Goal: Task Accomplishment & Management: Complete application form

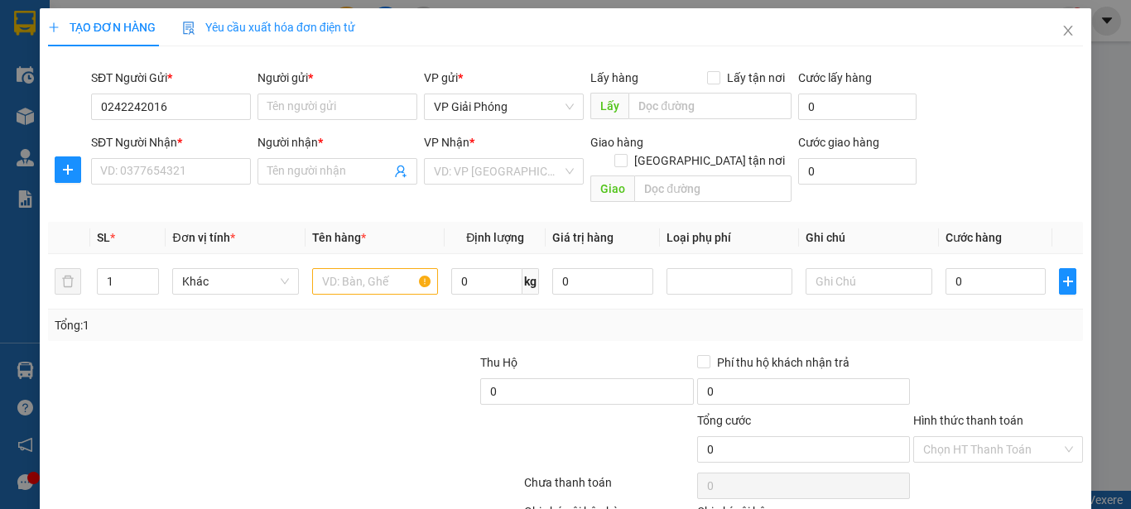
type input "02422420168"
click at [208, 130] on div "02422420168 - cty davinci" at bounding box center [169, 140] width 158 height 26
type input "cty davinci"
type input "02422420168"
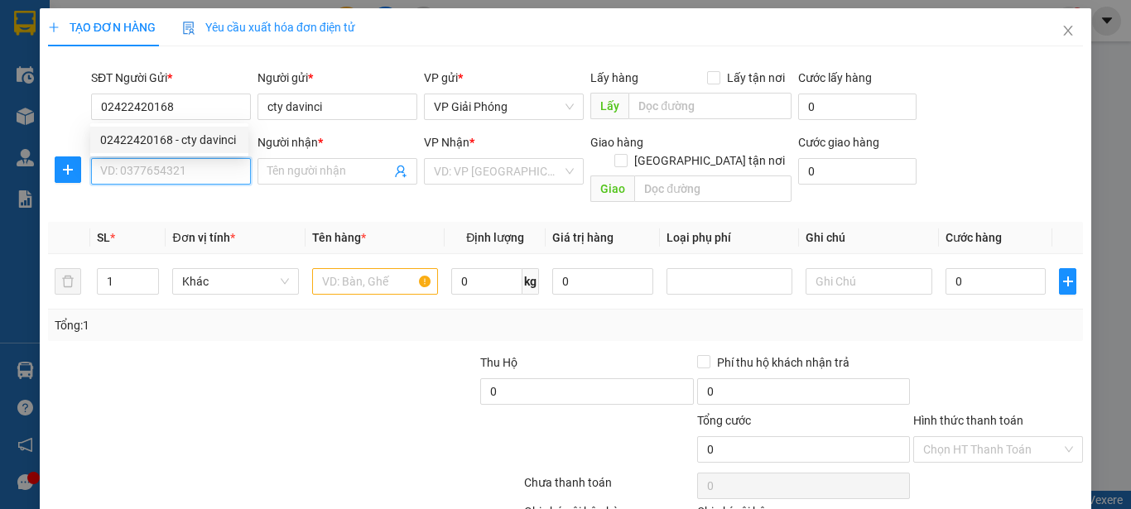
click at [214, 167] on input "SĐT Người Nhận *" at bounding box center [171, 171] width 160 height 26
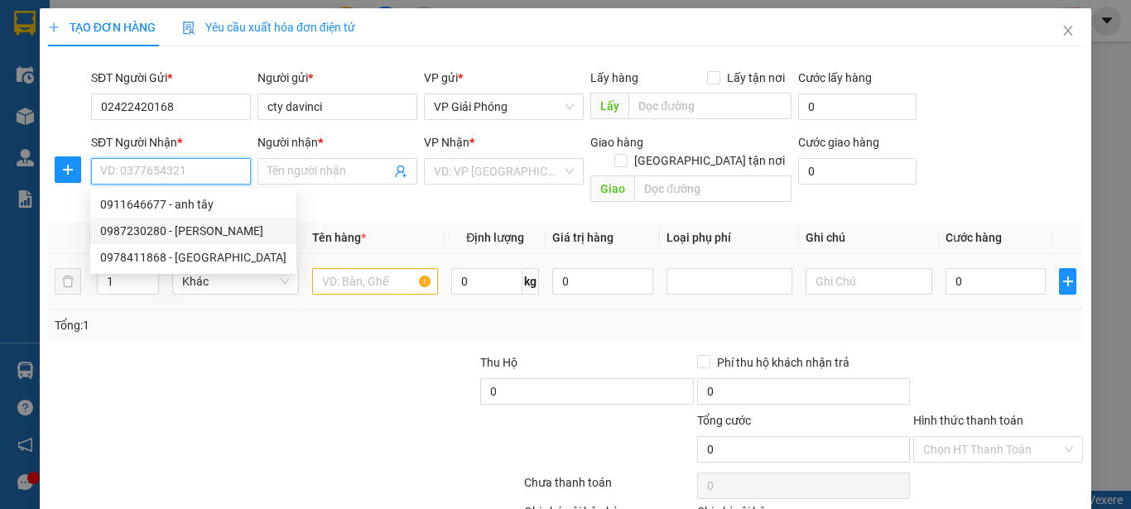
drag, startPoint x: 213, startPoint y: 224, endPoint x: 353, endPoint y: 259, distance: 145.2
click at [217, 225] on div "0987230280 - C PHƯƠNG" at bounding box center [193, 231] width 186 height 18
type input "0987230280"
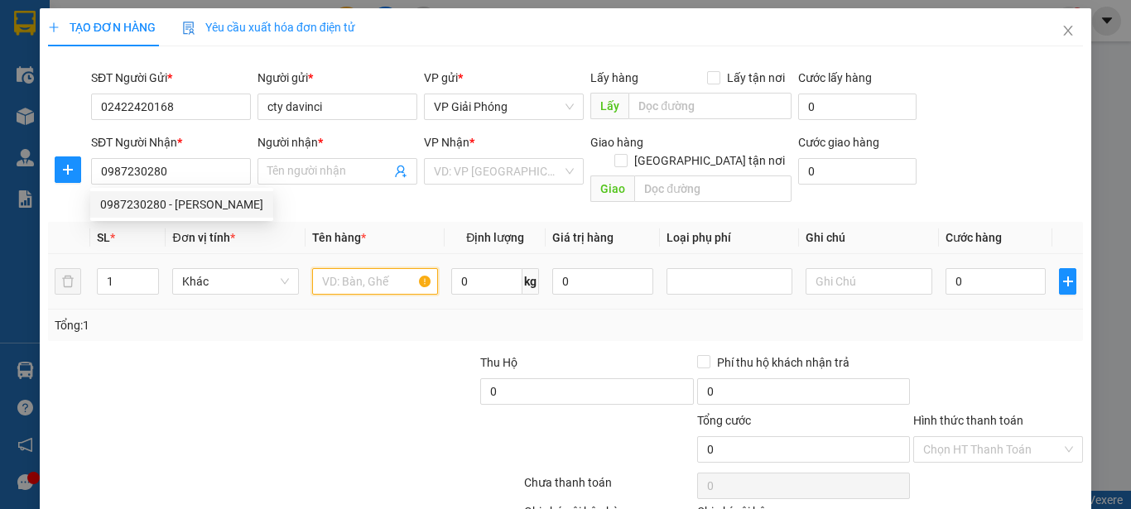
click at [368, 273] on input "text" at bounding box center [375, 281] width 126 height 26
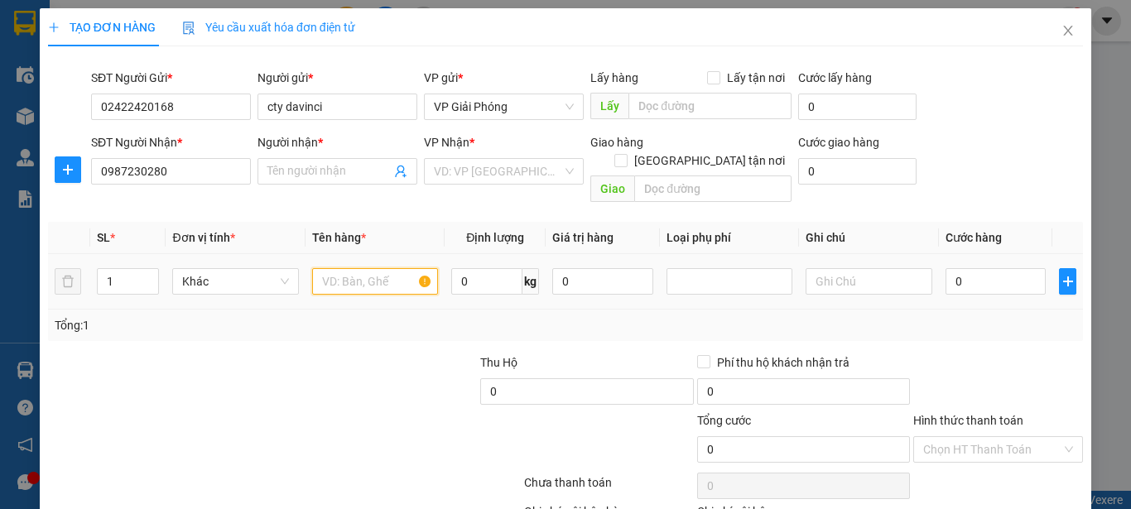
type input "[PERSON_NAME]"
checkbox input "true"
type input "SN 1 NGÕ 10 NGUYỄN ĐỨC ĐẠT"
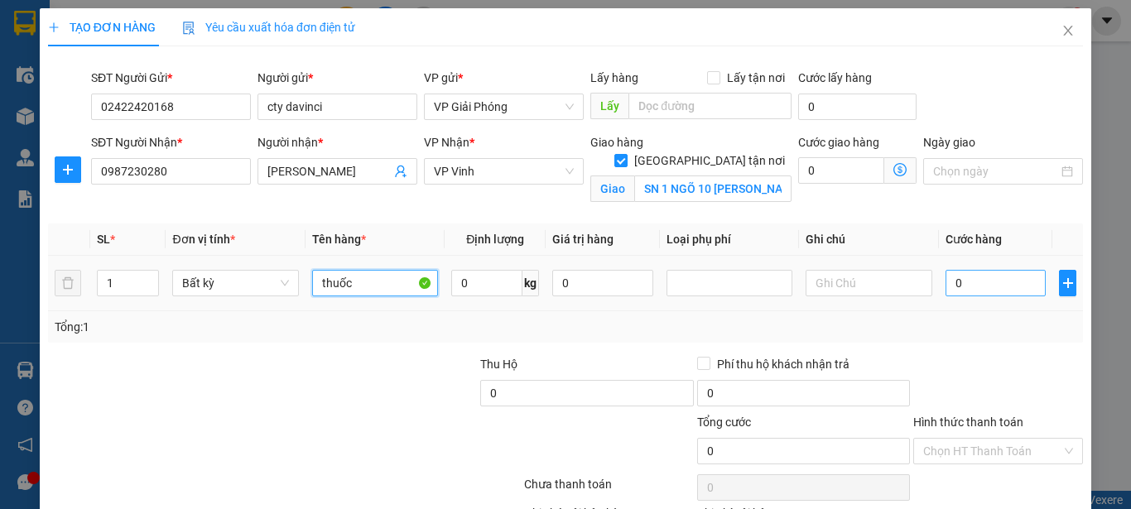
type input "thuốc"
click at [979, 277] on input "0" at bounding box center [995, 283] width 101 height 26
type input "4"
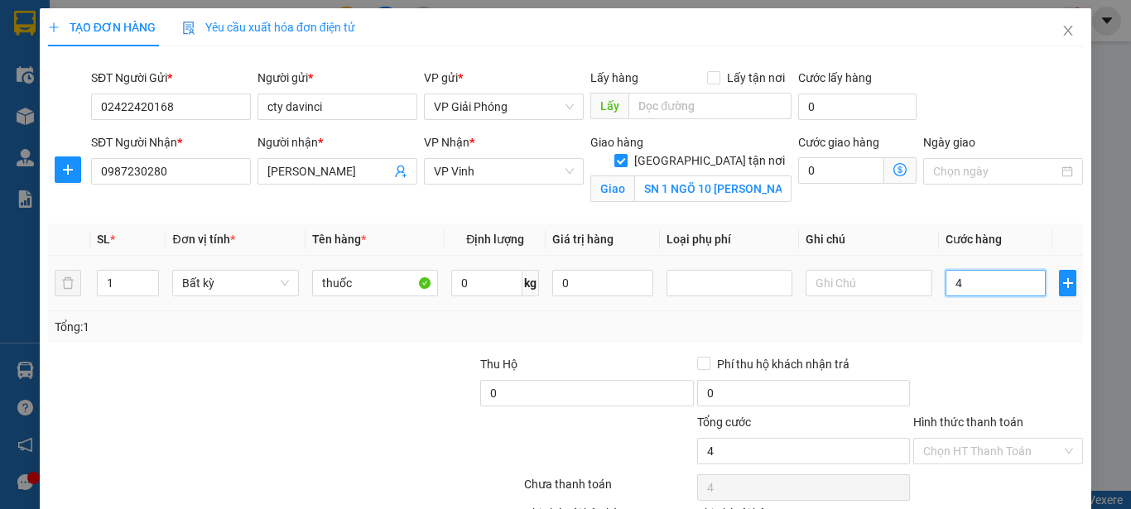
type input "40"
type input "400"
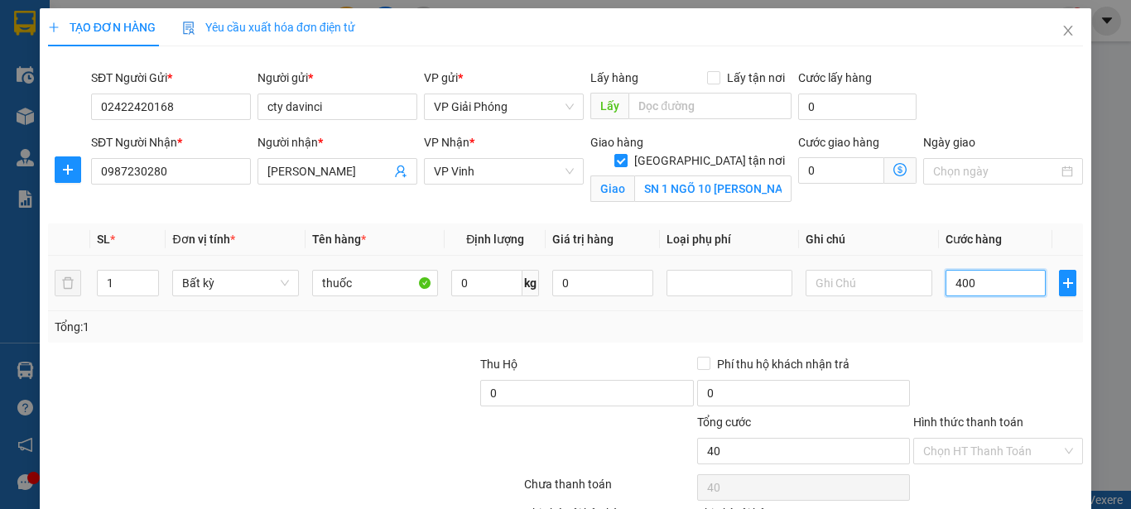
type input "400"
type input "4.000"
type input "40.000"
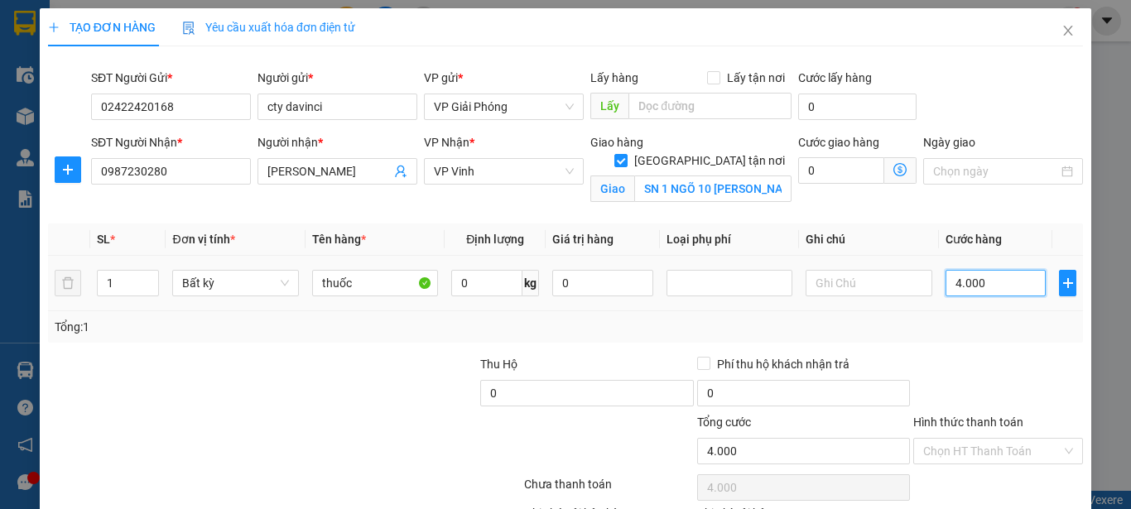
type input "40.000"
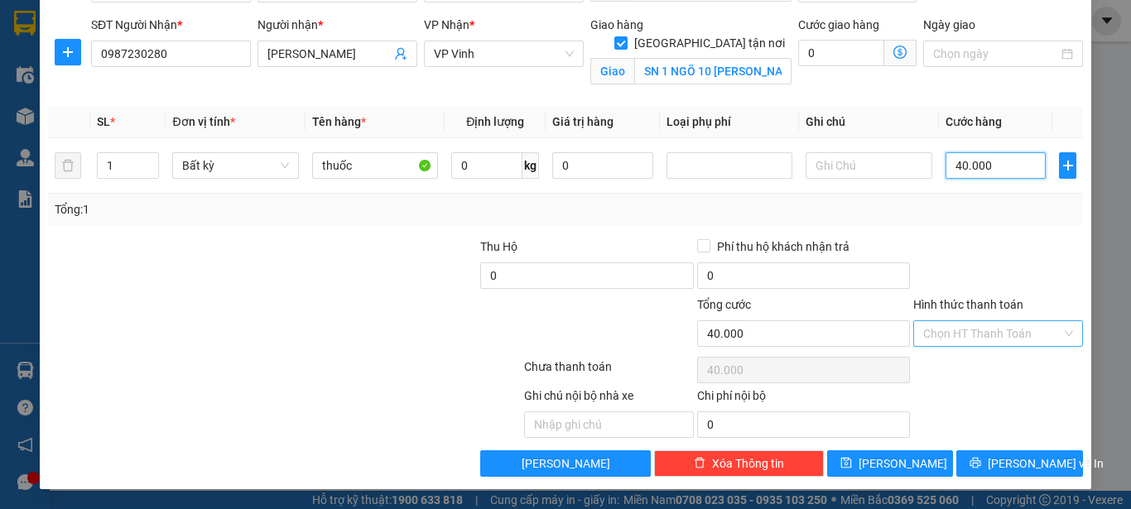
type input "40.000"
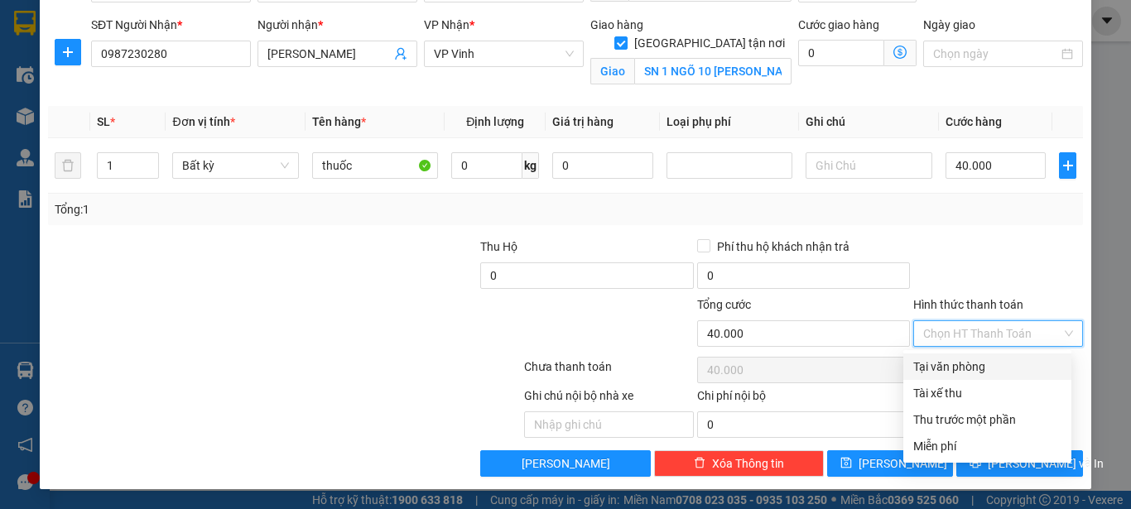
click at [997, 326] on input "Hình thức thanh toán" at bounding box center [992, 333] width 138 height 25
click at [993, 364] on div "Tại văn phòng" at bounding box center [987, 367] width 148 height 18
type input "0"
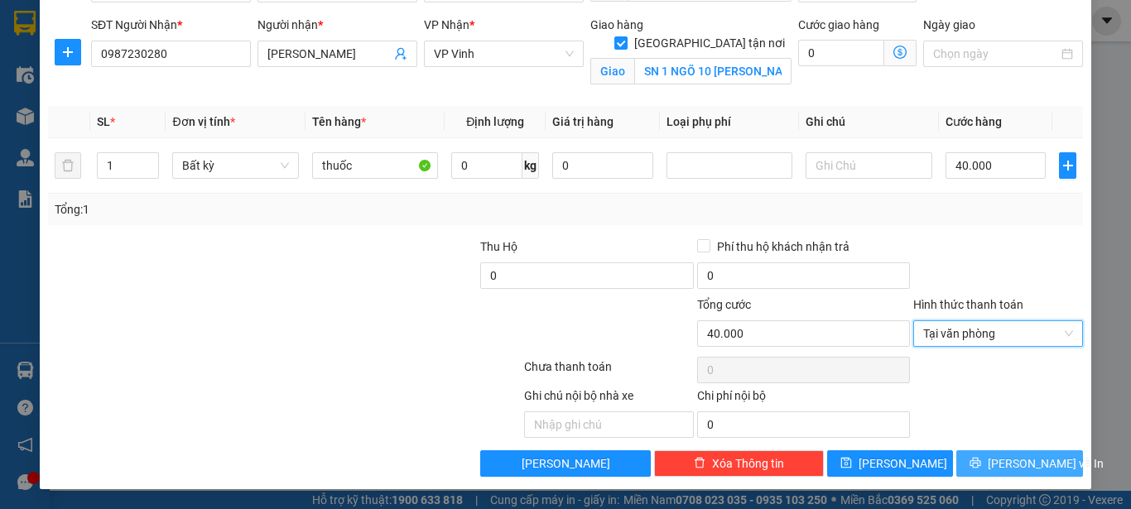
click at [1006, 464] on span "Lưu và In" at bounding box center [1046, 463] width 116 height 18
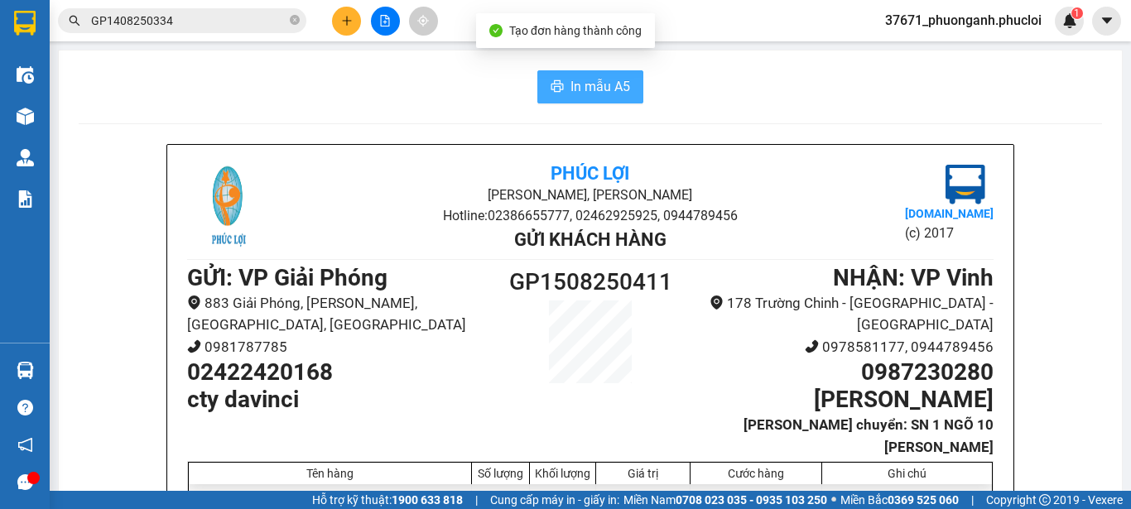
click at [601, 94] on span "In mẫu A5" at bounding box center [600, 86] width 60 height 21
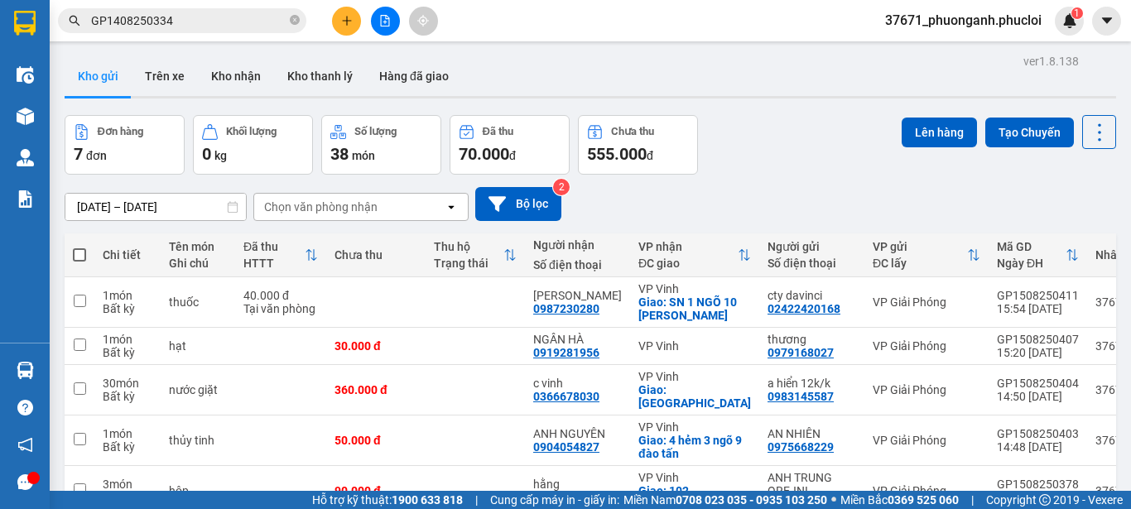
click at [332, 17] on button at bounding box center [346, 21] width 29 height 29
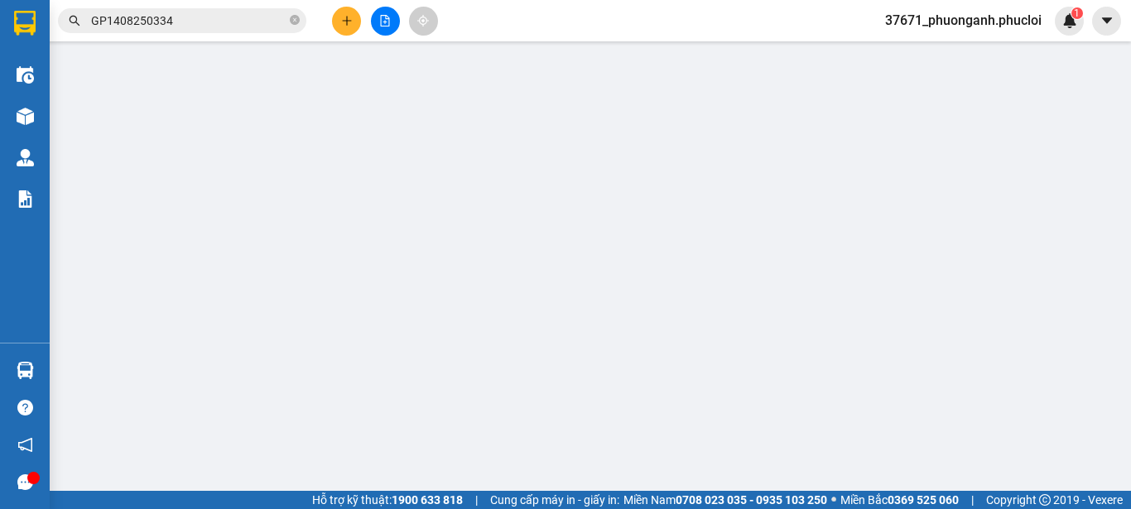
click at [353, 21] on span "Yêu cầu xuất hóa đơn điện tử" at bounding box center [268, 27] width 173 height 13
click at [353, 23] on span "Yêu cầu xuất hóa đơn điện tử" at bounding box center [268, 27] width 173 height 13
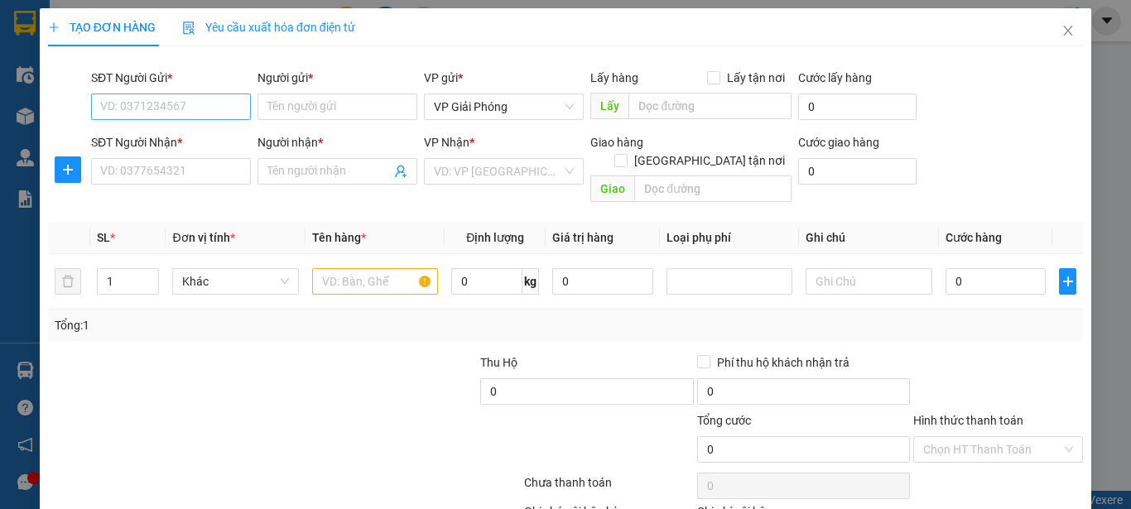
click at [214, 105] on div "Cần tạo đơn hàng để có thể xuất hóa đơn điện tử Xác nhận tạo đơn hàng? Quay lại…" at bounding box center [565, 254] width 1131 height 509
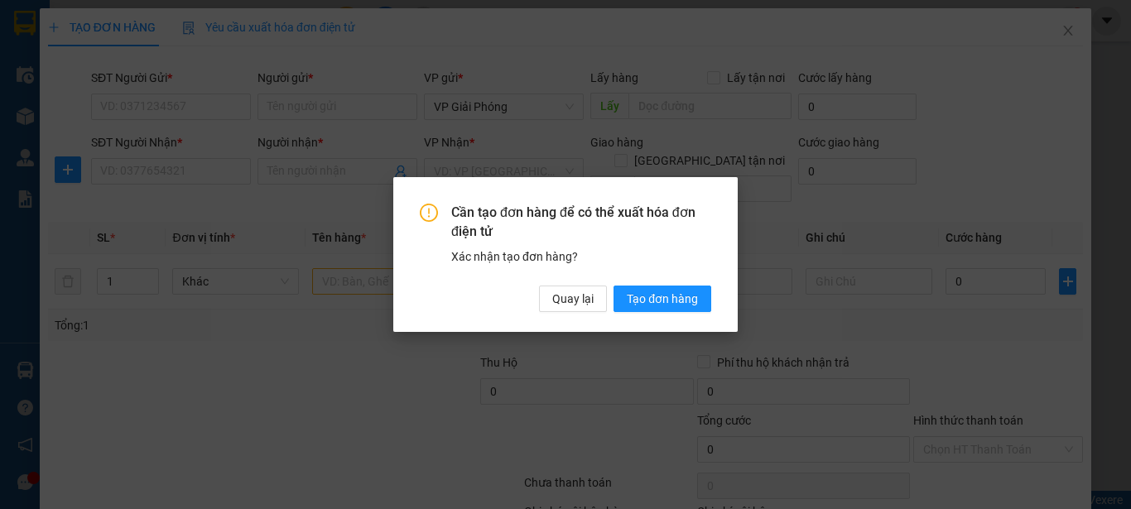
click at [575, 393] on div "Cần tạo đơn hàng để có thể xuất hóa đơn điện tử Xác nhận tạo đơn hàng? Quay lại…" at bounding box center [565, 254] width 1131 height 509
click at [559, 298] on span "Quay lại" at bounding box center [572, 299] width 41 height 18
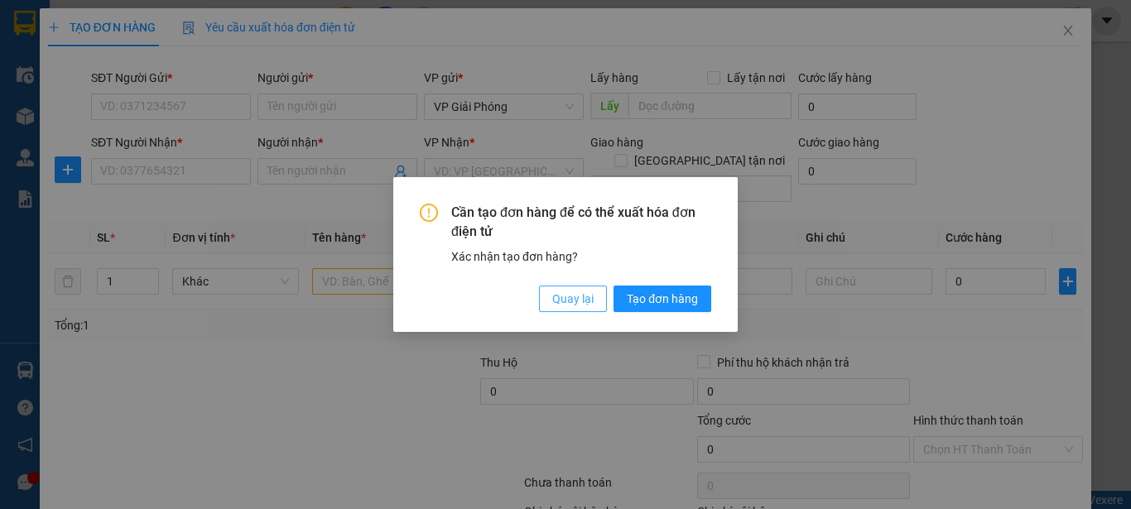
click at [557, 305] on span "Quay lại" at bounding box center [572, 299] width 41 height 18
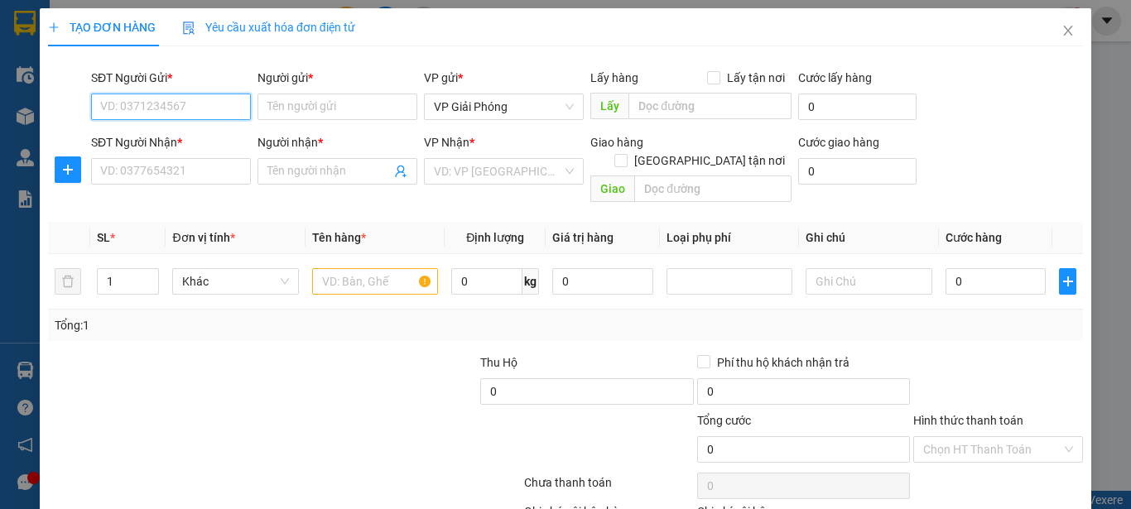
click at [155, 113] on input "SĐT Người Gửi *" at bounding box center [171, 107] width 160 height 26
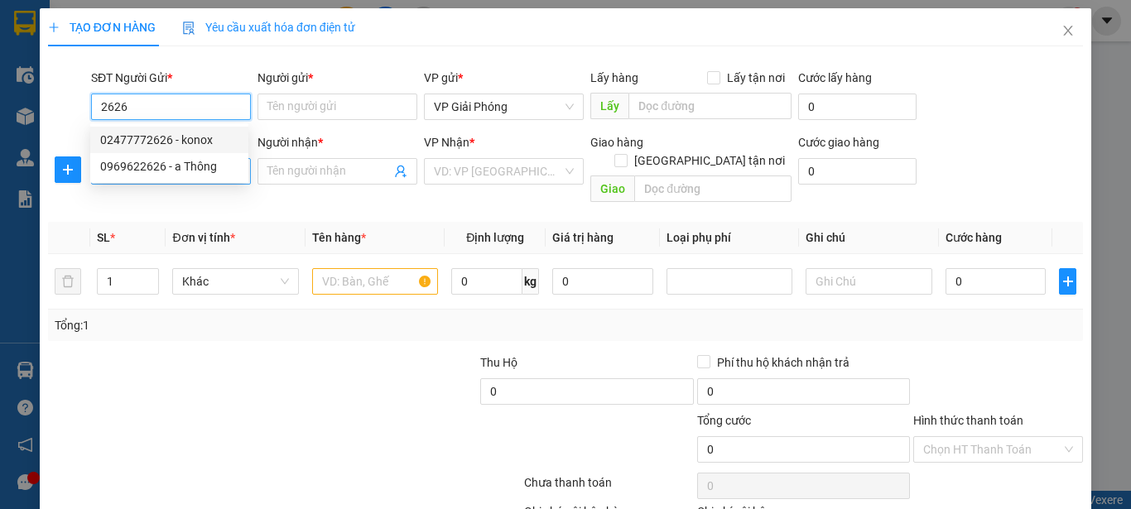
drag, startPoint x: 133, startPoint y: 137, endPoint x: 161, endPoint y: 177, distance: 48.2
click at [137, 141] on div "02477772626 - konox" at bounding box center [169, 140] width 138 height 18
type input "02477772626"
type input "konox"
type input "02477772626"
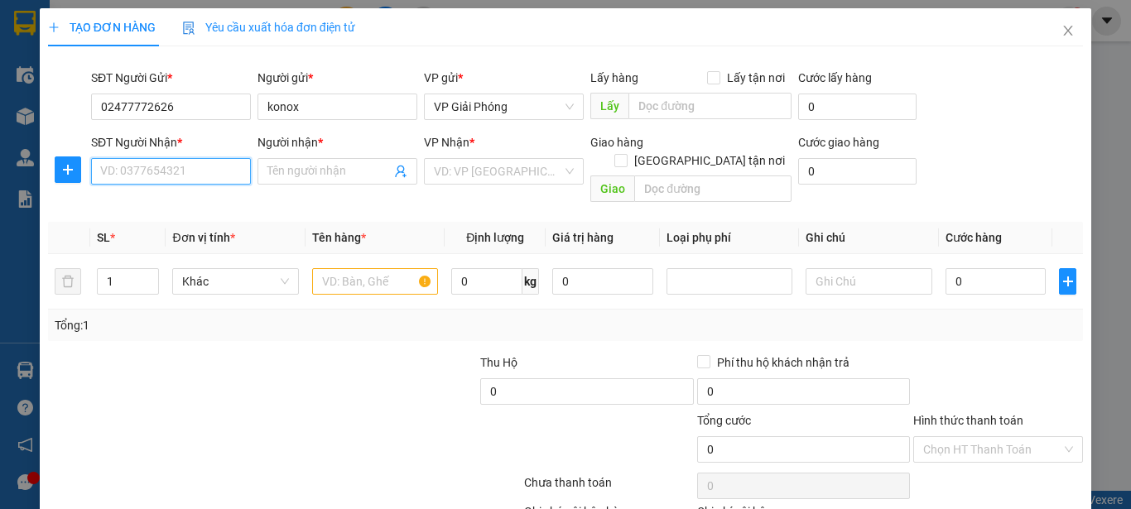
click at [166, 171] on input "SĐT Người Nhận *" at bounding box center [171, 171] width 160 height 26
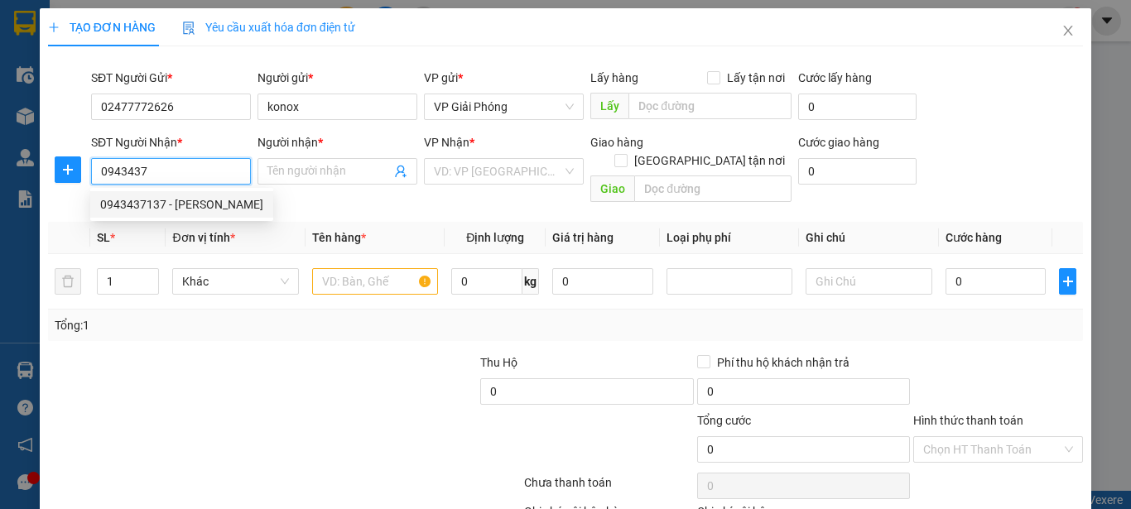
click at [202, 208] on div "0943437137 - ANH KHANG" at bounding box center [181, 204] width 163 height 18
type input "0943437137"
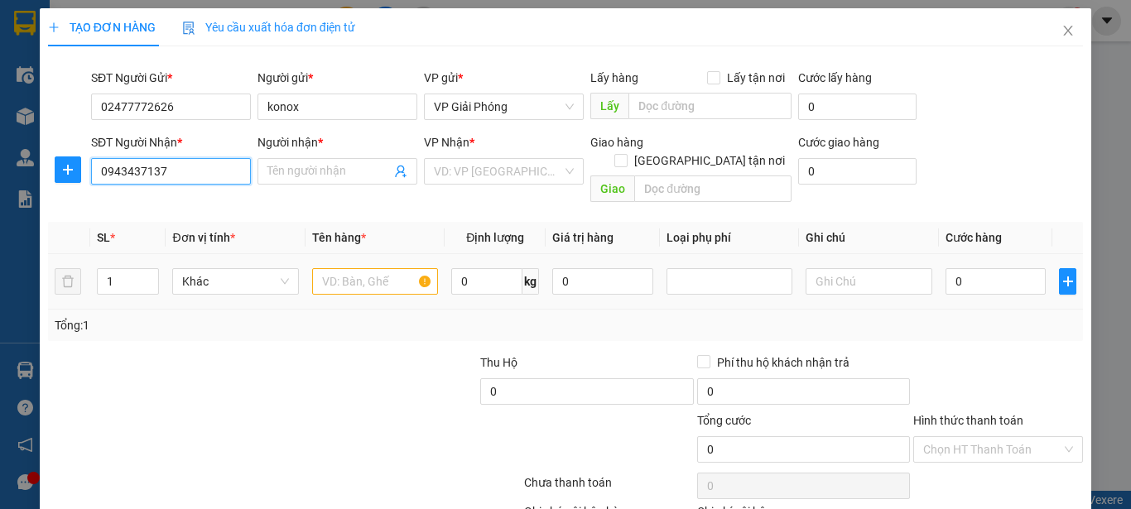
type input "[PERSON_NAME]"
checkbox input "true"
type input "58a phạm đình toái"
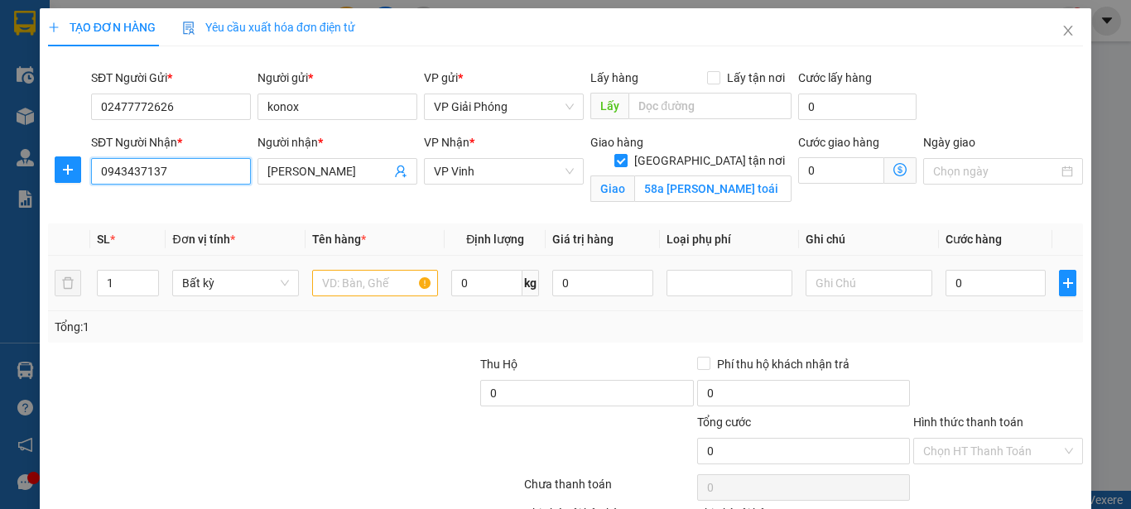
type input "0943437137"
click at [159, 276] on td "1" at bounding box center [128, 283] width 76 height 55
type input "2"
click at [147, 277] on icon "up" at bounding box center [150, 280] width 6 height 6
click at [323, 285] on input "text" at bounding box center [375, 283] width 126 height 26
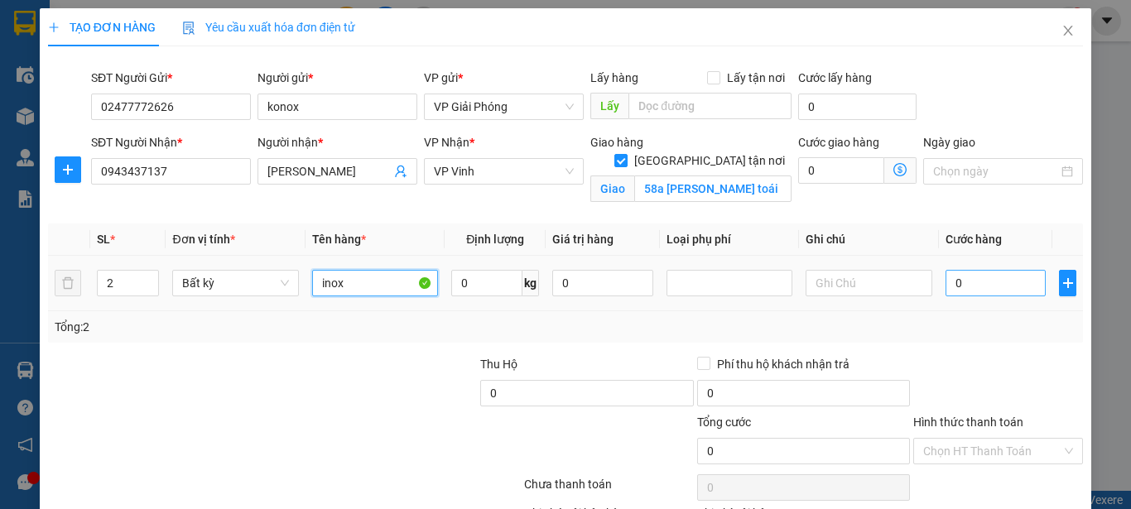
type input "inox"
click at [952, 274] on input "0" at bounding box center [995, 283] width 101 height 26
type input "1"
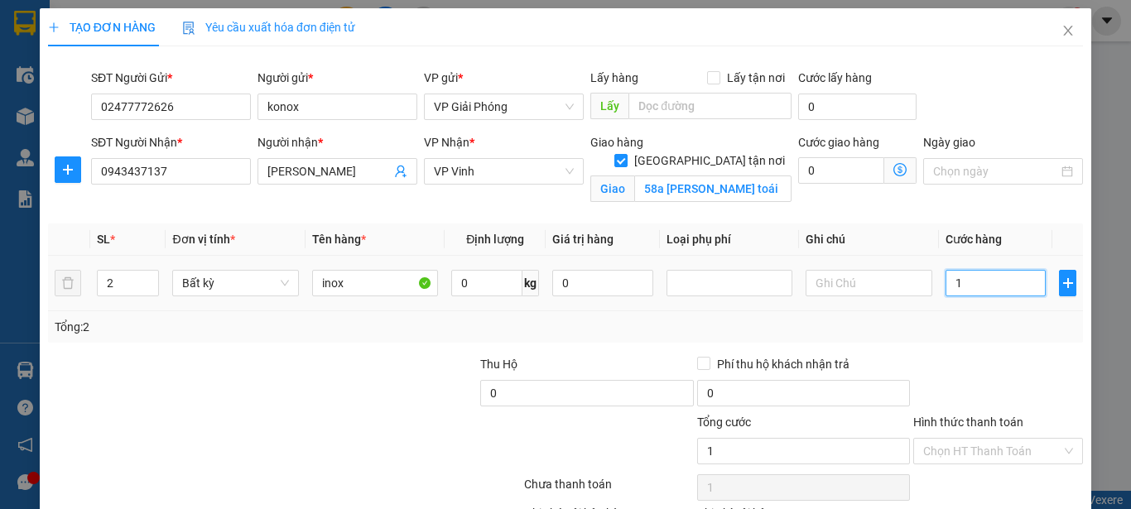
type input "12"
type input "120"
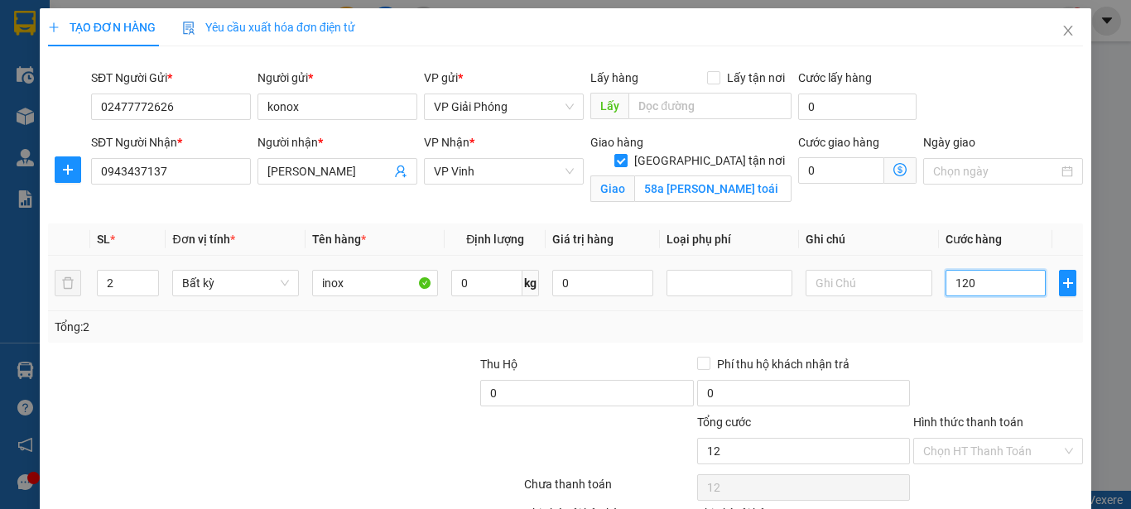
type input "120"
type input "1.200"
type input "12.000"
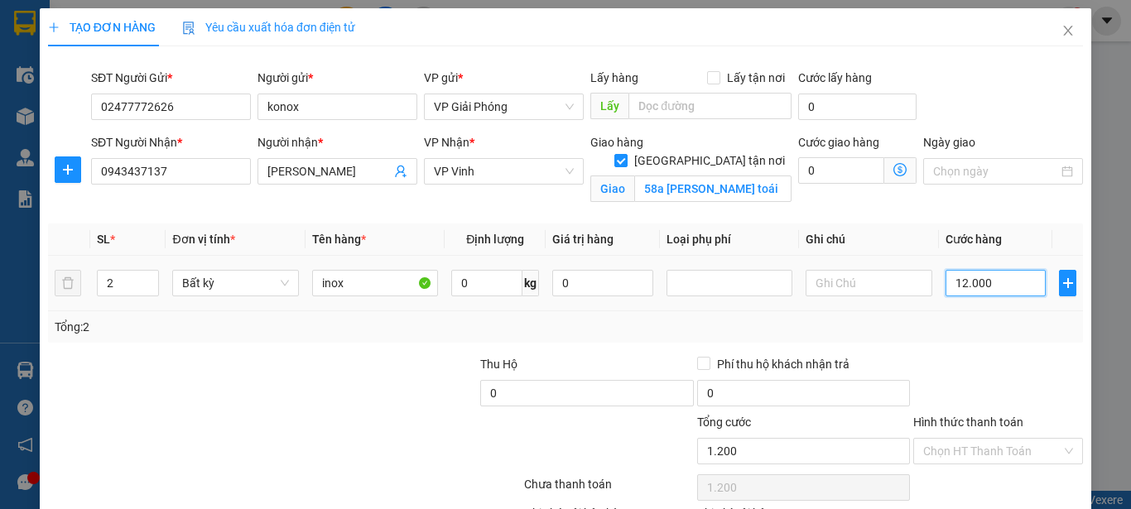
type input "12.000"
type input "120.000"
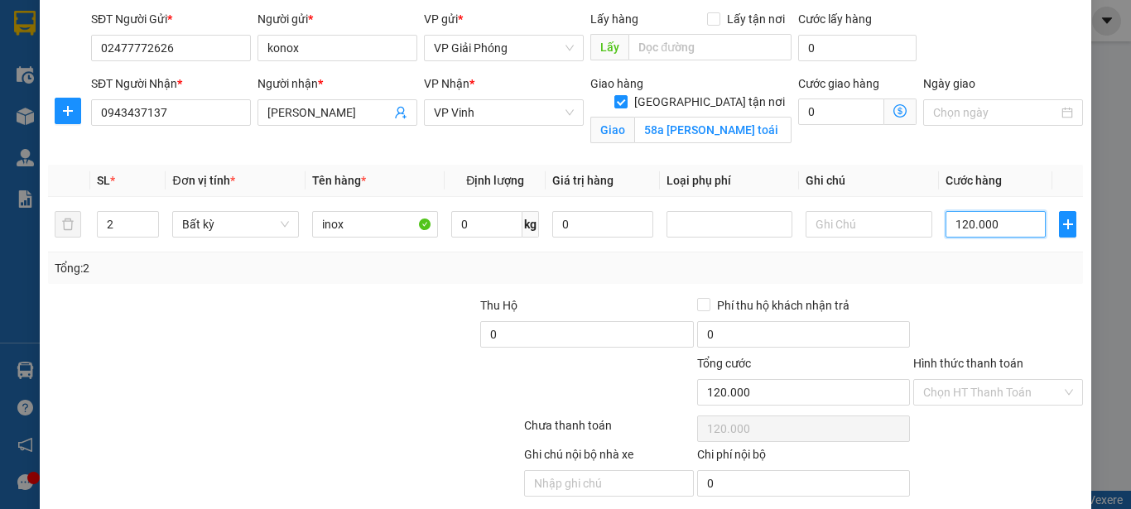
scroll to position [118, 0]
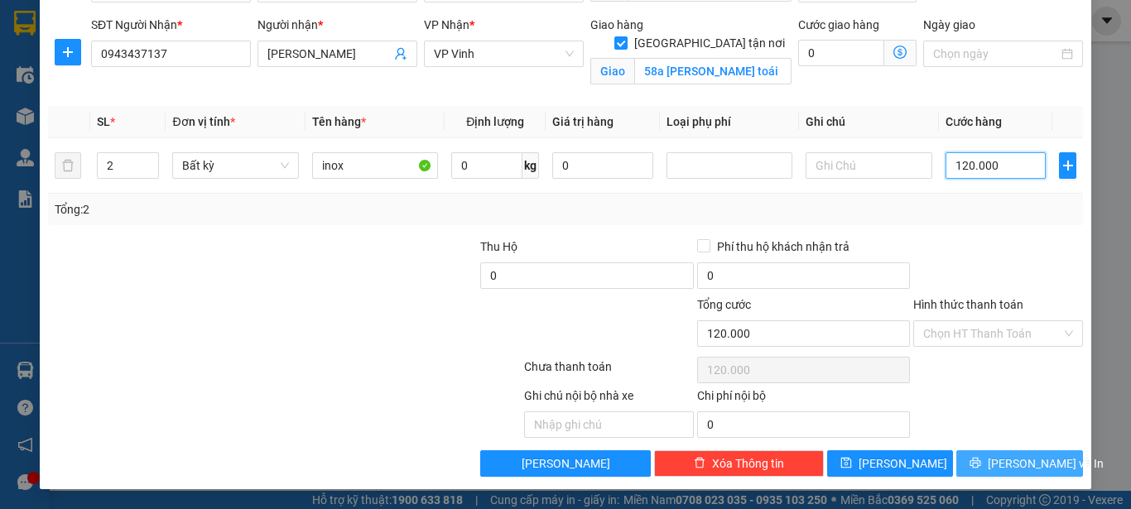
type input "120.000"
click at [999, 458] on span "Lưu và In" at bounding box center [1046, 463] width 116 height 18
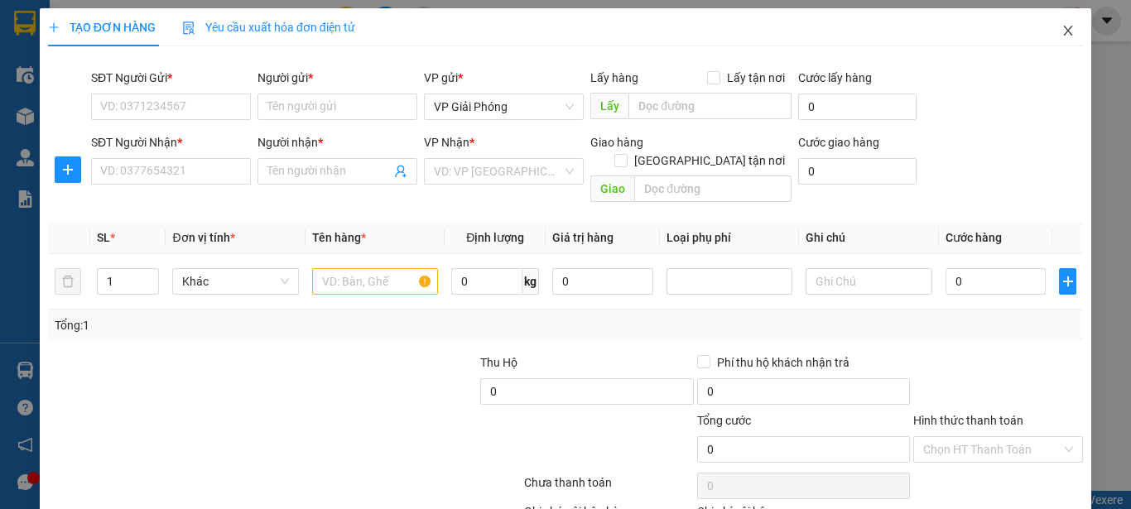
click at [1063, 26] on span "Close" at bounding box center [1068, 31] width 46 height 46
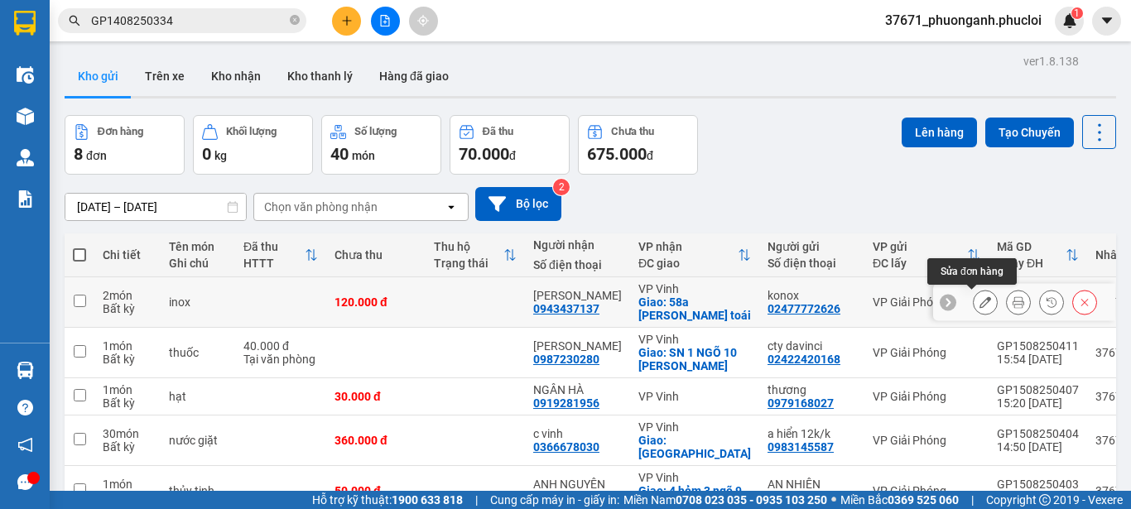
click at [979, 304] on icon at bounding box center [985, 302] width 12 height 12
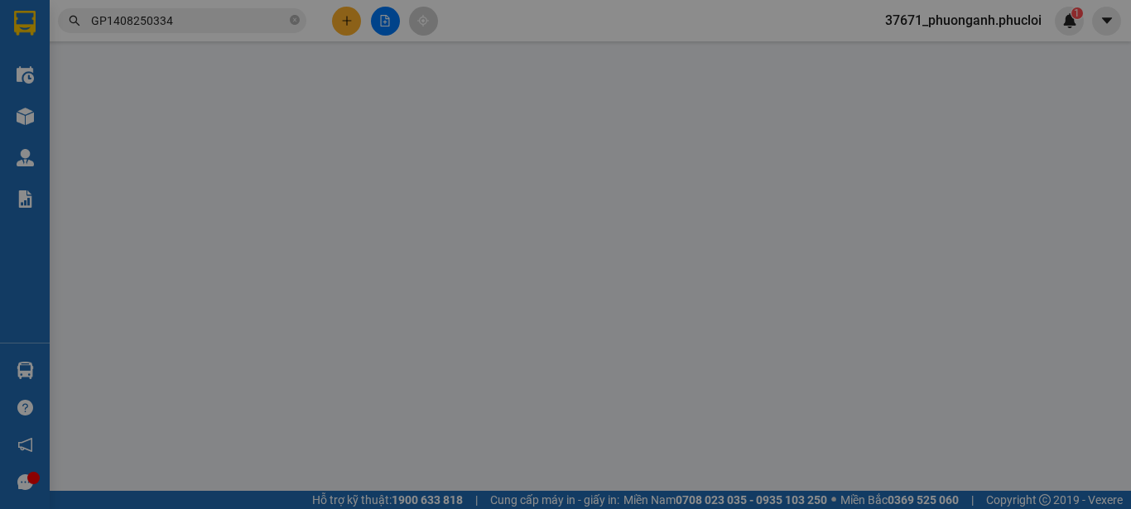
type input "02477772626"
type input "konox"
type input "0943437137"
type input "[PERSON_NAME]"
checkbox input "true"
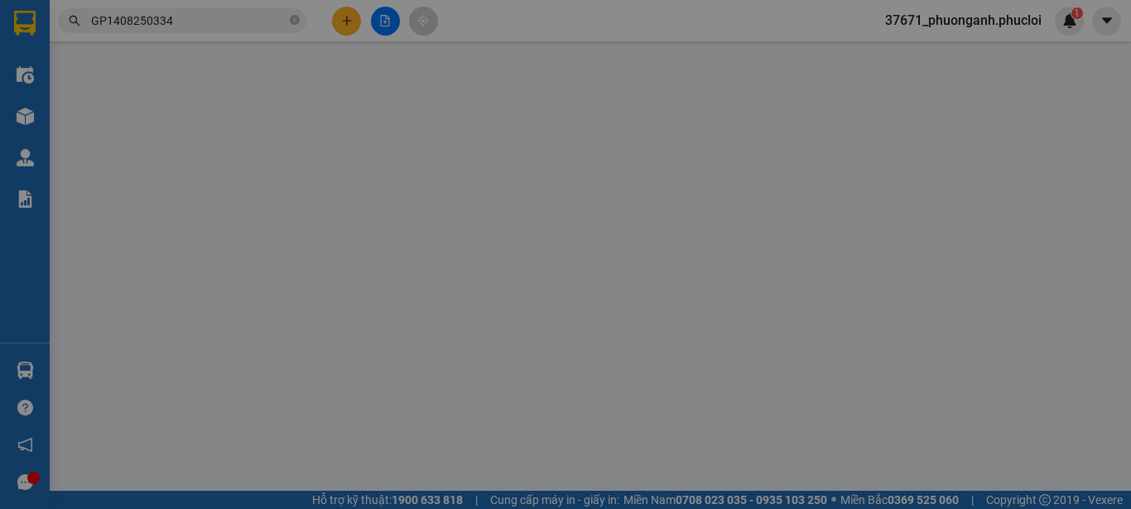
type input "58a phạm đình toái"
type input "120.000"
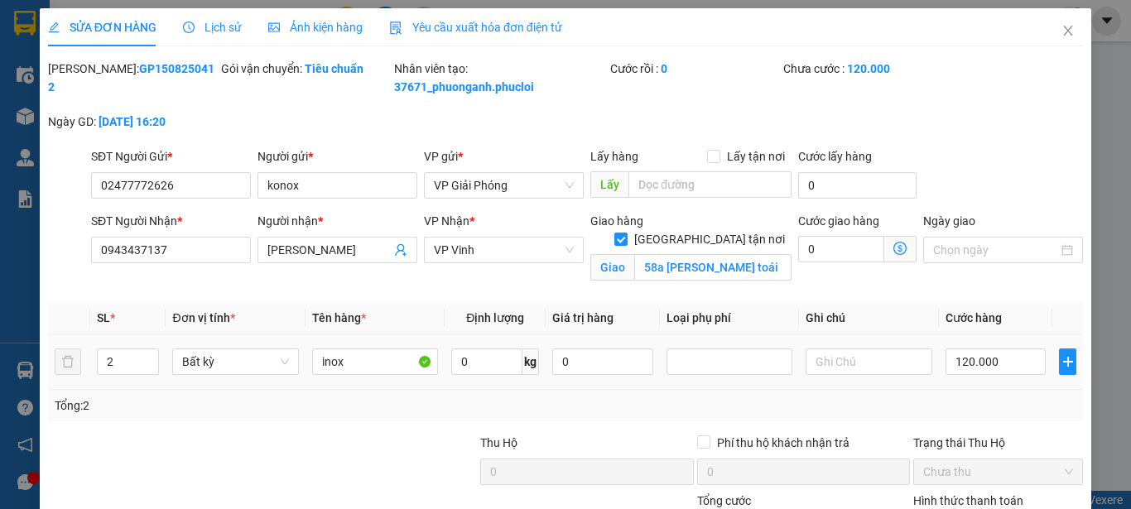
click at [974, 321] on span "Cước hàng" at bounding box center [973, 317] width 56 height 13
click at [1007, 355] on input "120.000" at bounding box center [995, 362] width 101 height 26
type input "1"
type input "10"
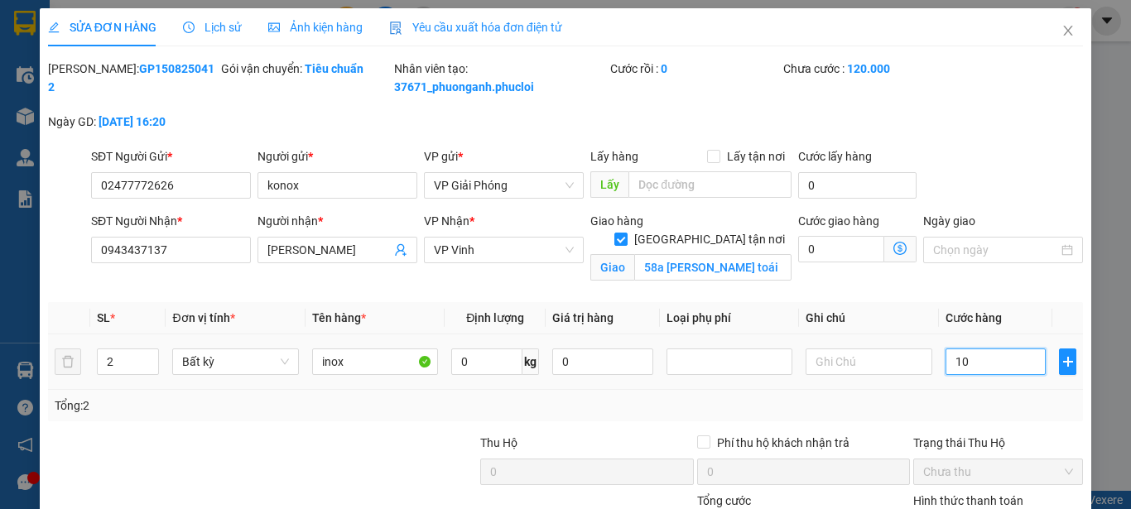
type input "10"
type input "100"
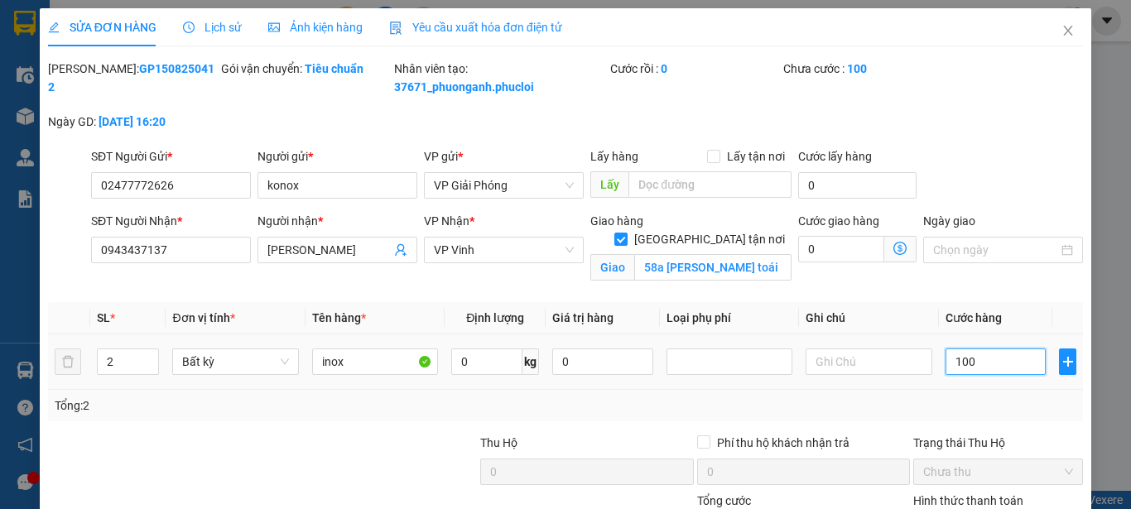
type input "1.000"
type input "10.000"
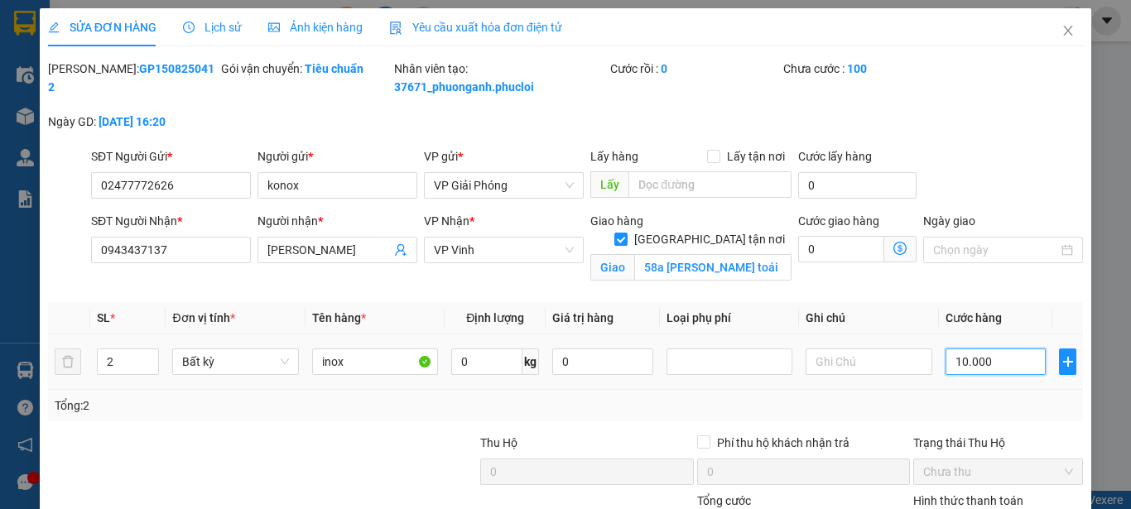
type input "10.000"
type input "100.000"
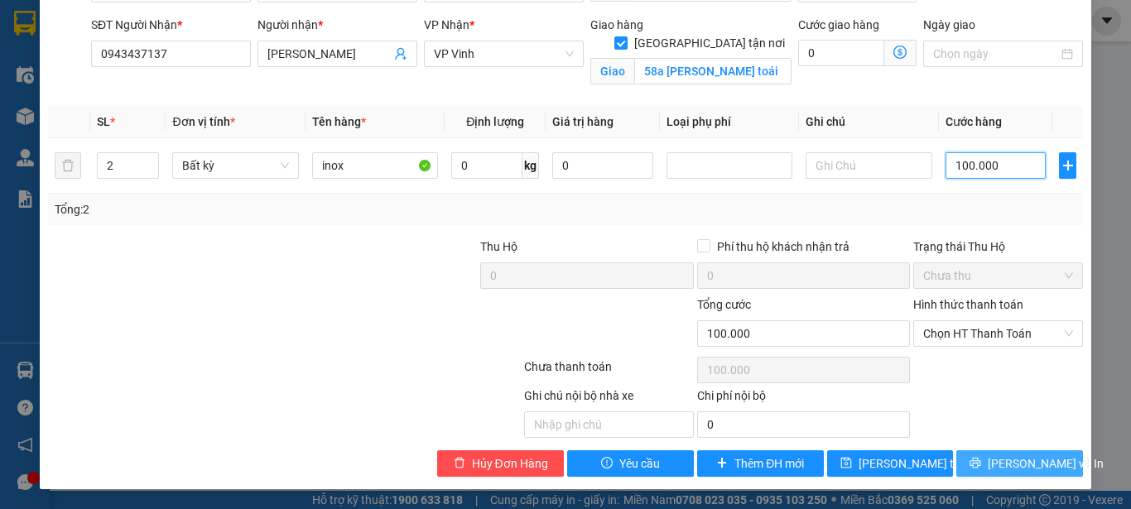
type input "100.000"
click at [999, 458] on span "Lưu và In" at bounding box center [1046, 463] width 116 height 18
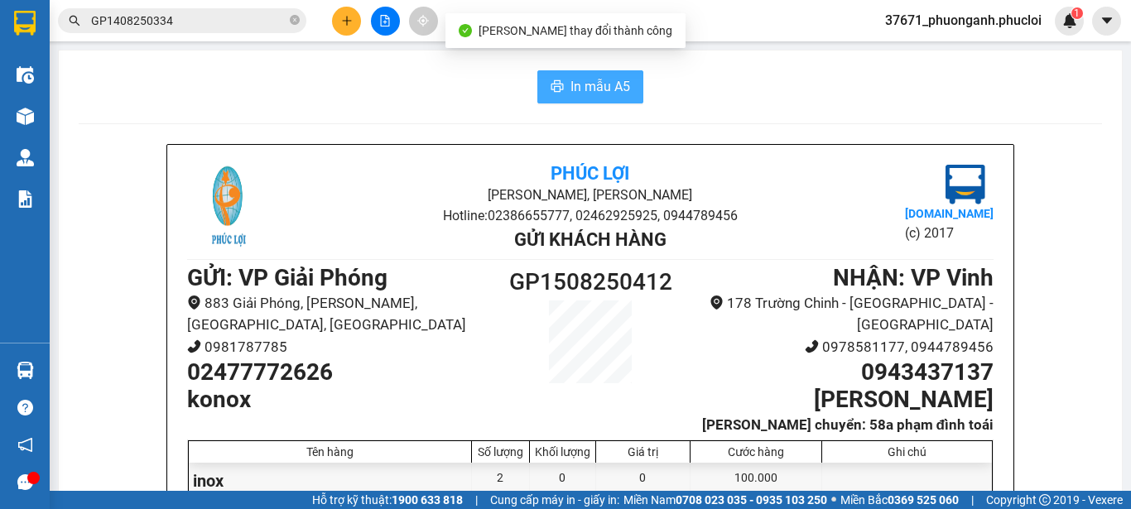
click at [605, 89] on span "In mẫu A5" at bounding box center [600, 86] width 60 height 21
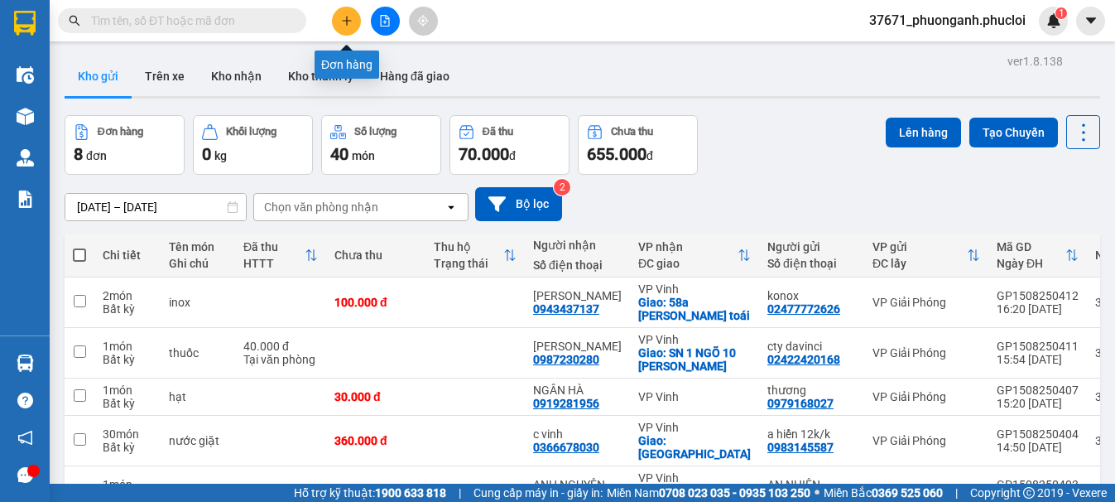
click at [342, 8] on button at bounding box center [346, 21] width 29 height 29
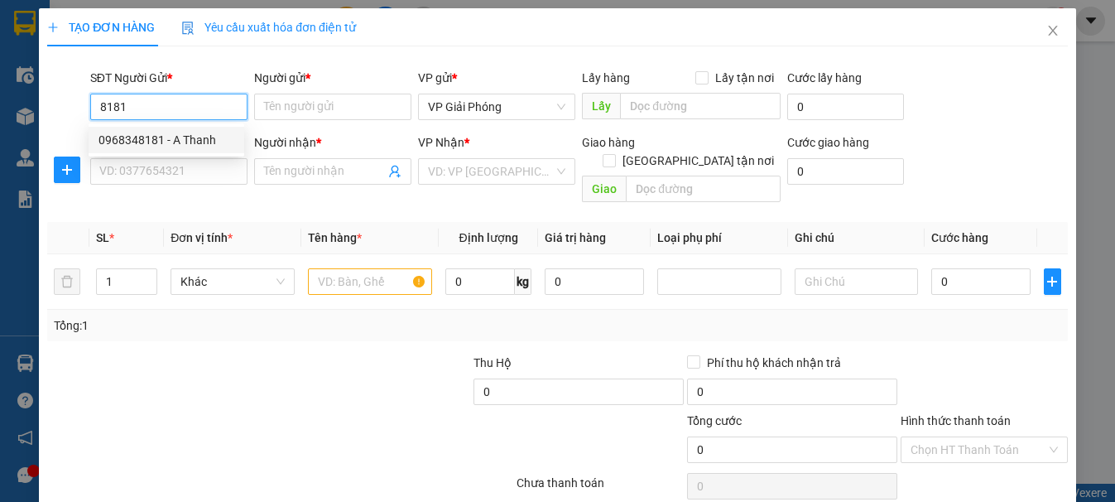
drag, startPoint x: 200, startPoint y: 139, endPoint x: 214, endPoint y: 176, distance: 39.1
click at [200, 140] on div "0968348181 - A Thanh" at bounding box center [167, 140] width 136 height 18
type input "0968348181"
type input "A Thanh"
type input "0968348181"
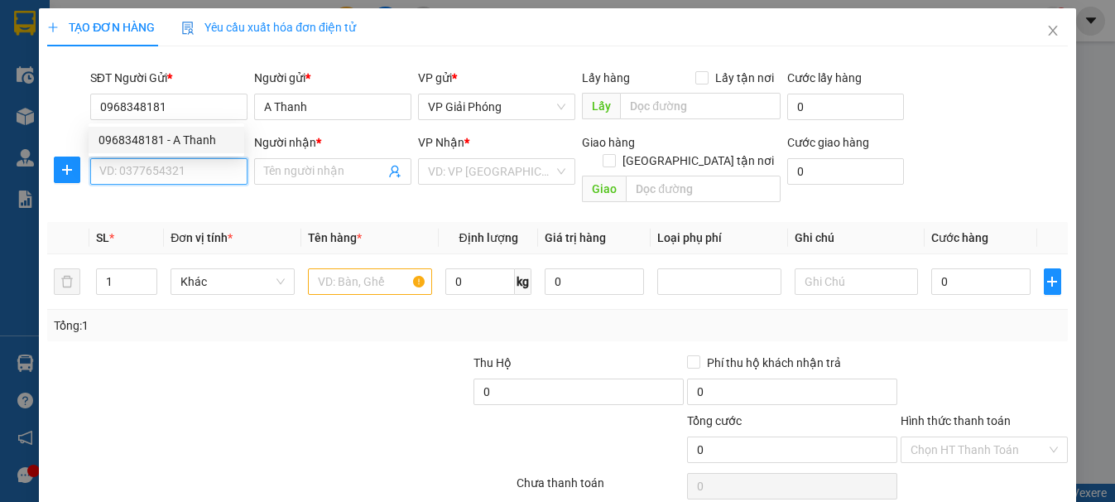
click at [215, 177] on input "SĐT Người Nhận *" at bounding box center [168, 171] width 157 height 26
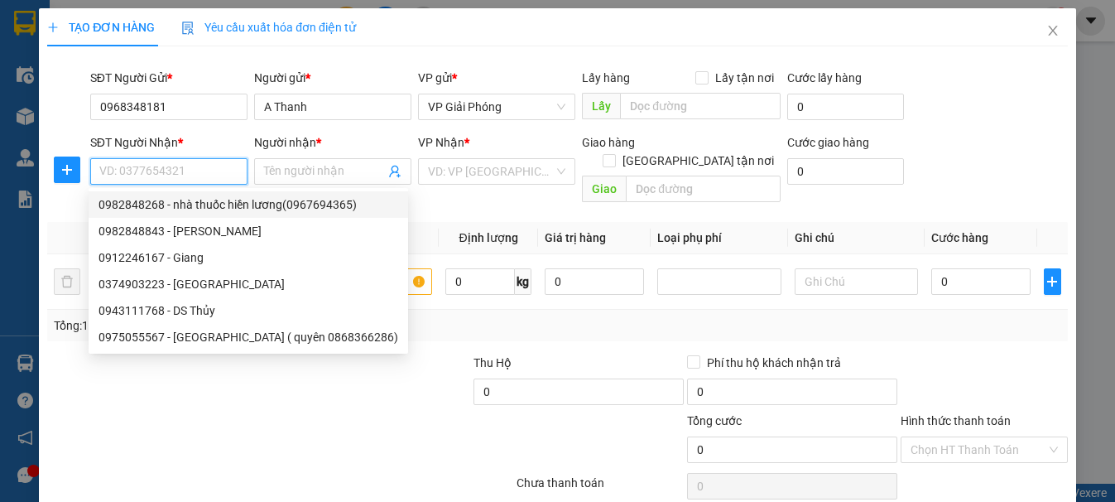
click at [256, 204] on div "0982848268 - nhà thuốc hiền lương(0967694365)" at bounding box center [249, 204] width 300 height 18
type input "0982848268"
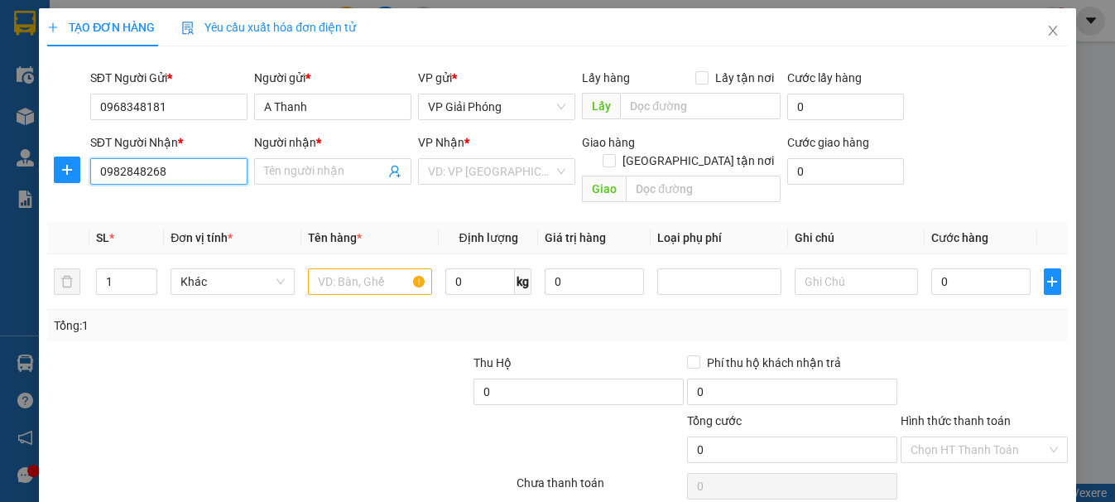
type input "nhà thuốc hiền lương(0967694365)"
checkbox input "true"
type input "tòa 16 Godel city 5 xã nghi phú tp vinh"
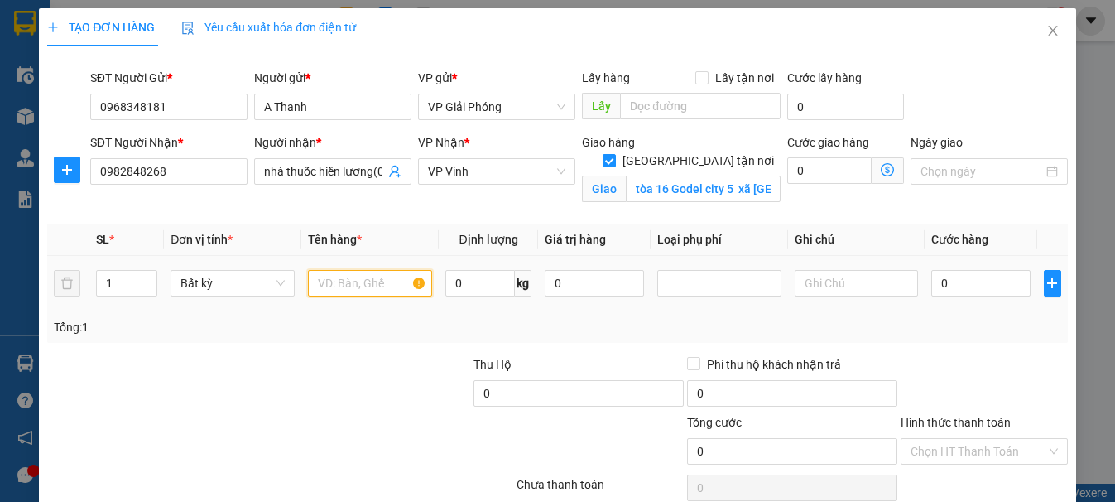
click at [366, 289] on input "text" at bounding box center [370, 283] width 124 height 26
type input "thuốc"
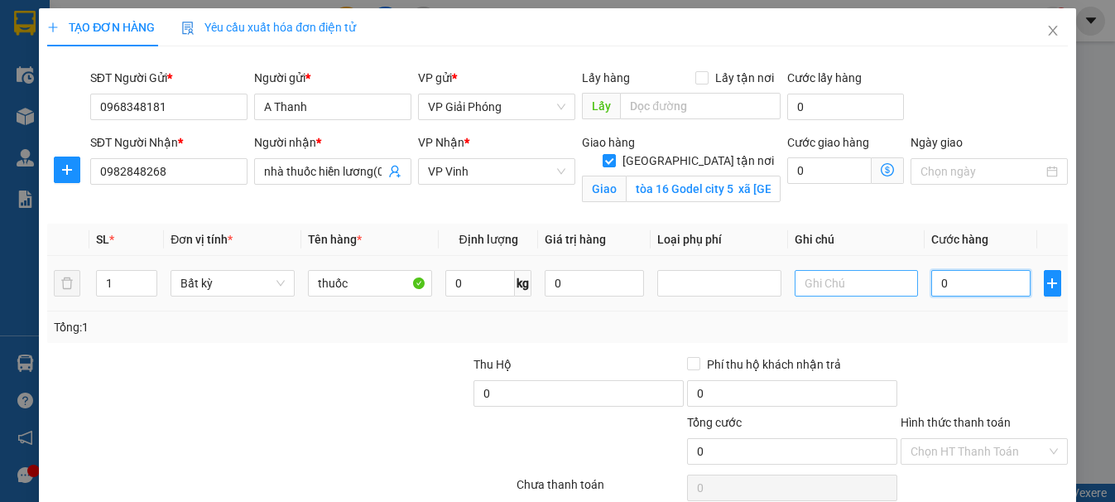
drag, startPoint x: 966, startPoint y: 286, endPoint x: 896, endPoint y: 276, distance: 71.1
click at [966, 285] on input "0" at bounding box center [980, 283] width 99 height 26
type input "3"
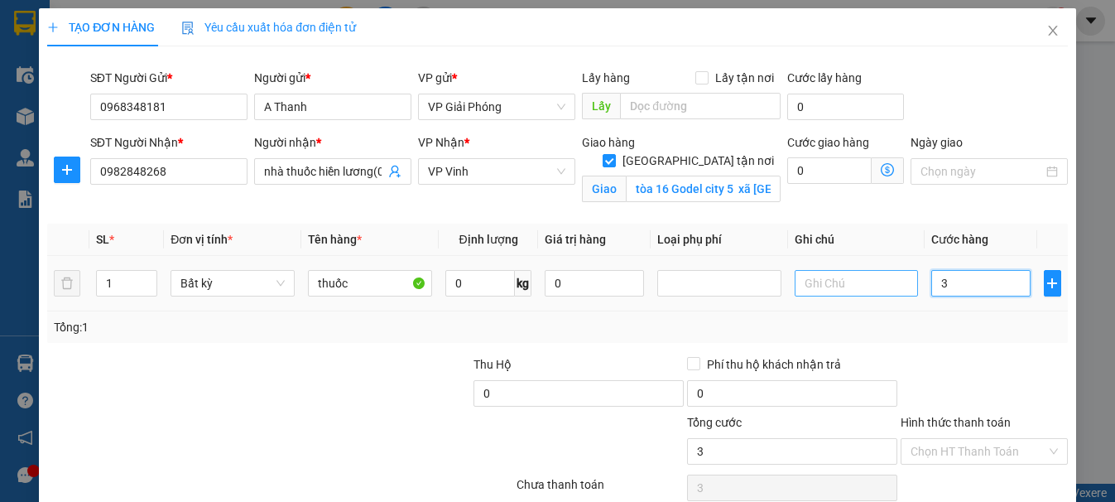
type input "30"
type input "300"
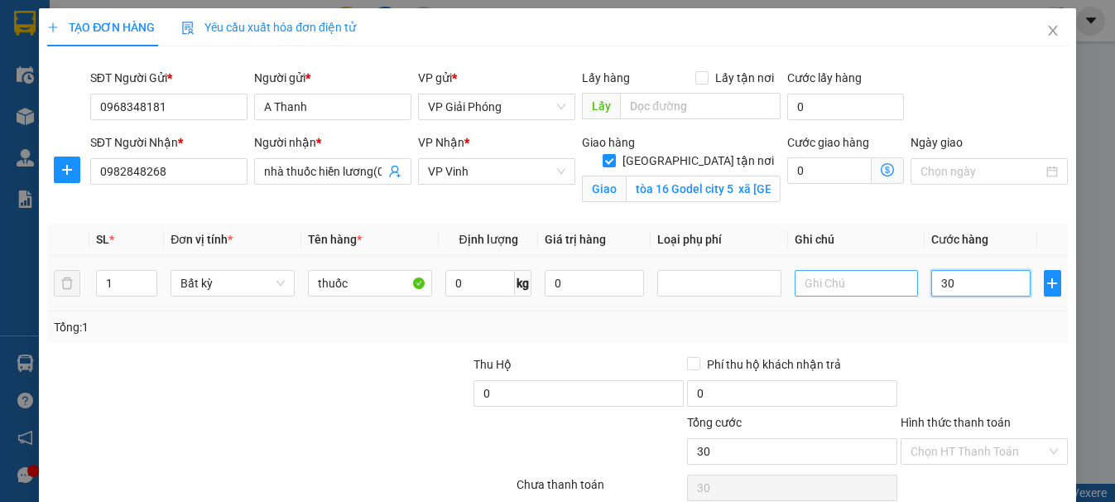
type input "300"
type input "3.000"
type input "30.000"
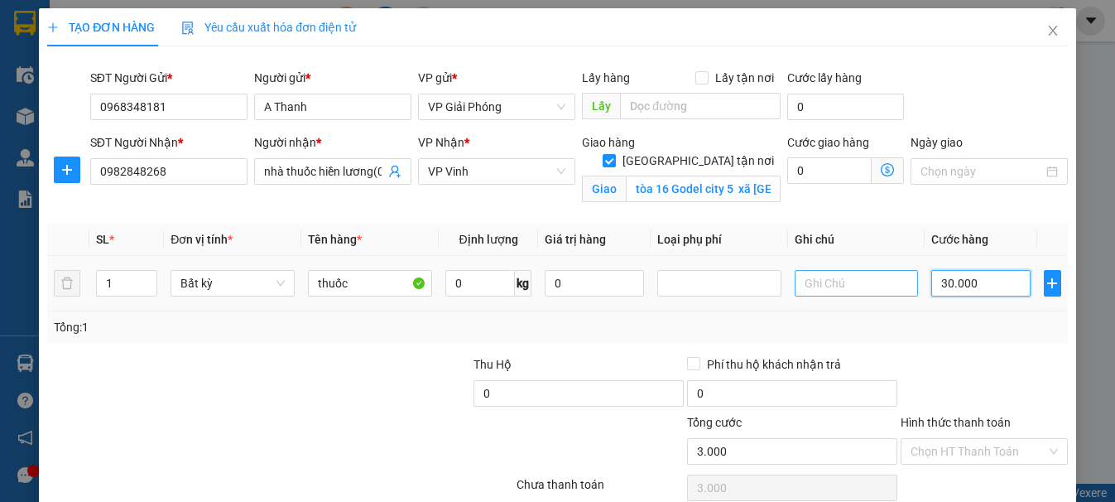
type input "30.000"
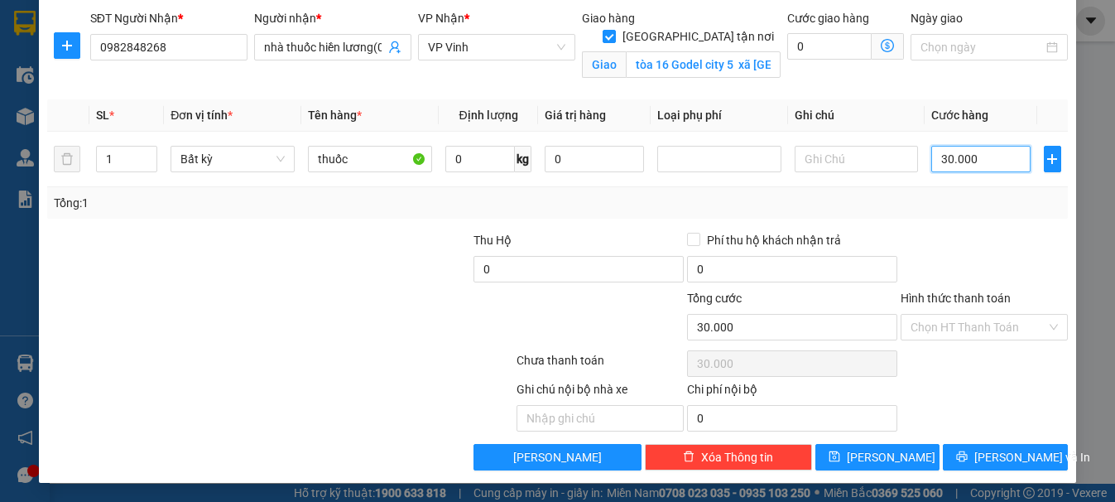
scroll to position [125, 0]
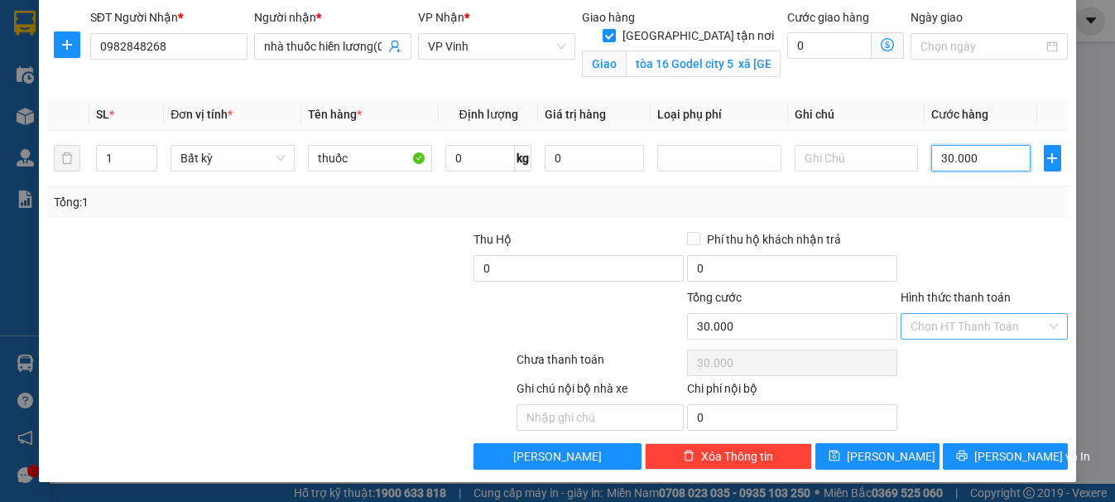
type input "30.000"
click at [1023, 334] on input "Hình thức thanh toán" at bounding box center [979, 326] width 136 height 25
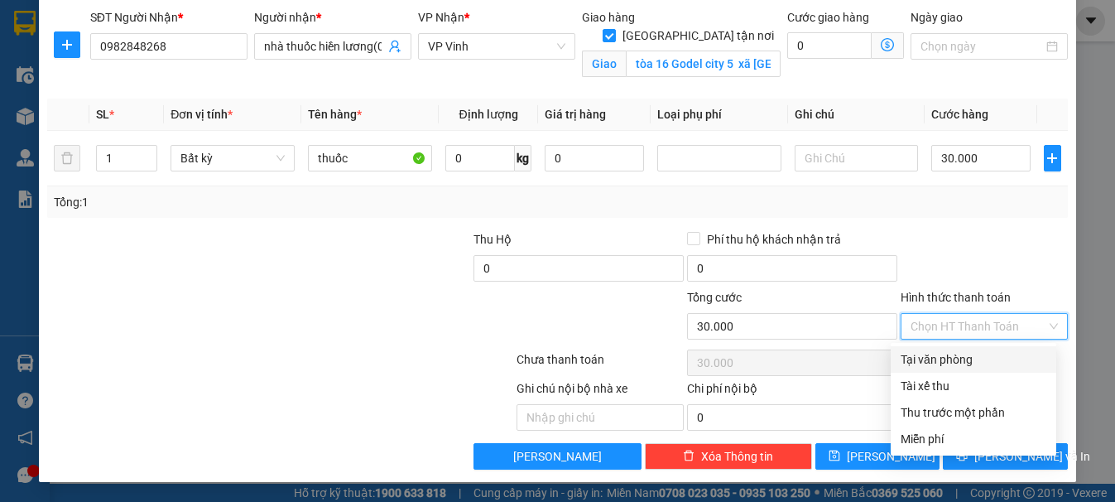
click at [1026, 355] on div "Tại văn phòng" at bounding box center [974, 359] width 146 height 18
type input "0"
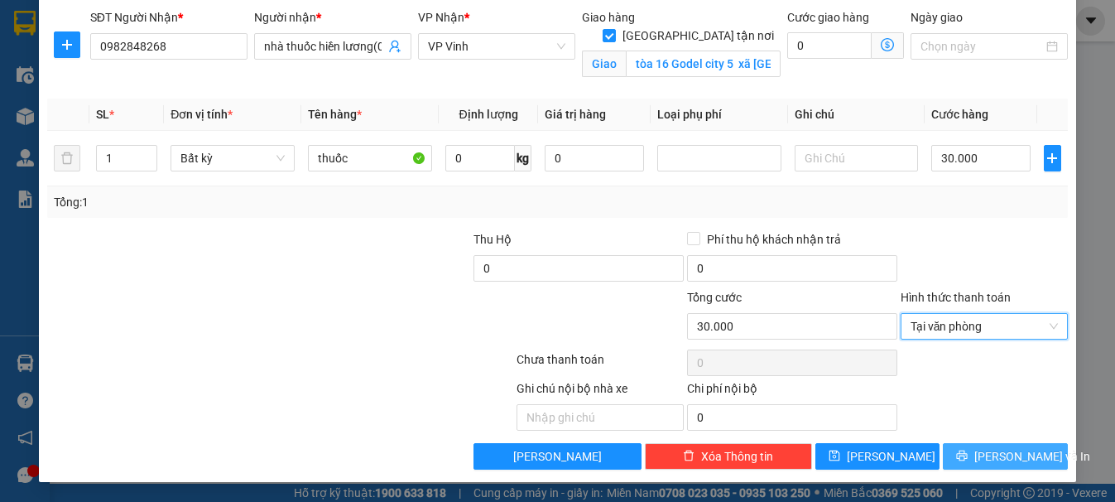
click at [1027, 457] on button "Lưu và In" at bounding box center [1005, 456] width 125 height 26
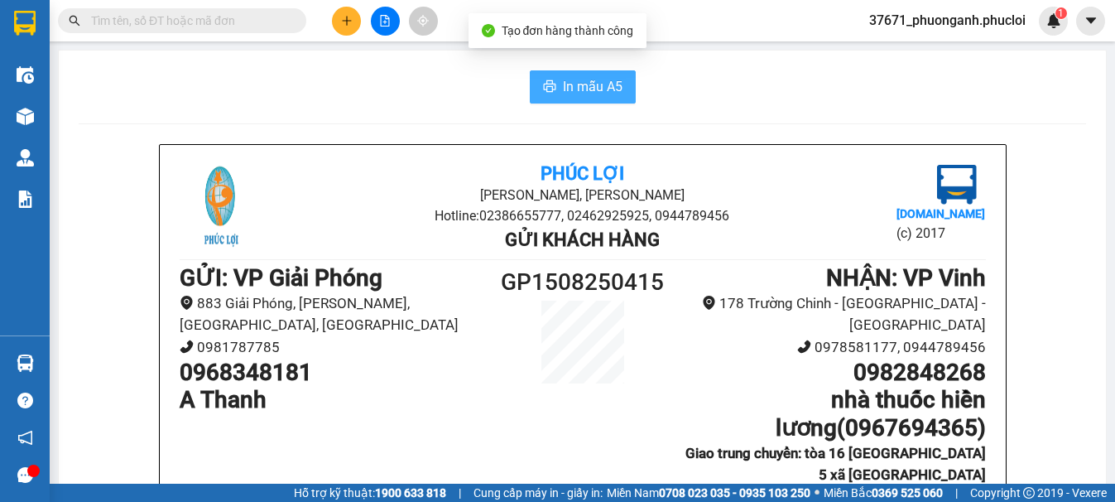
click at [565, 85] on span "In mẫu A5" at bounding box center [593, 86] width 60 height 21
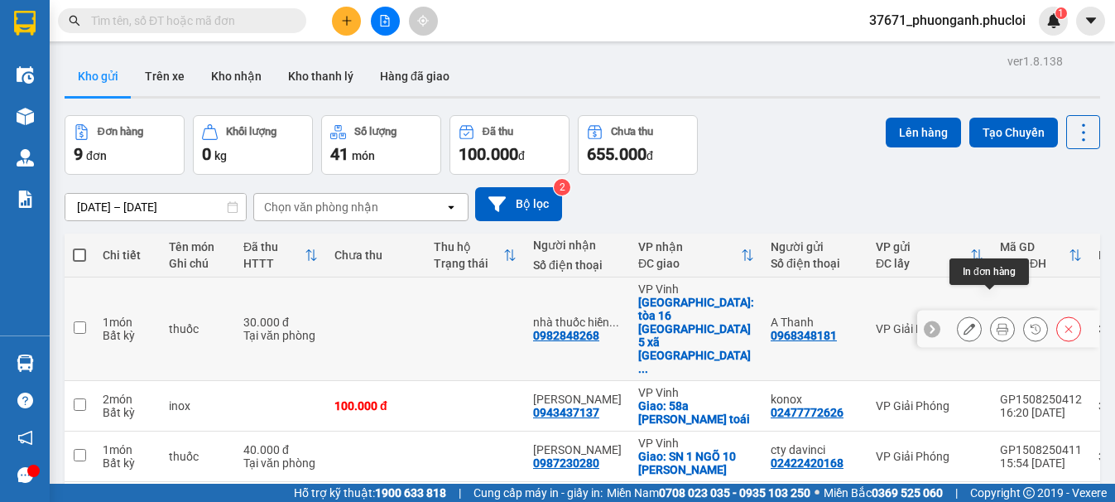
click at [997, 323] on icon at bounding box center [1003, 329] width 12 height 12
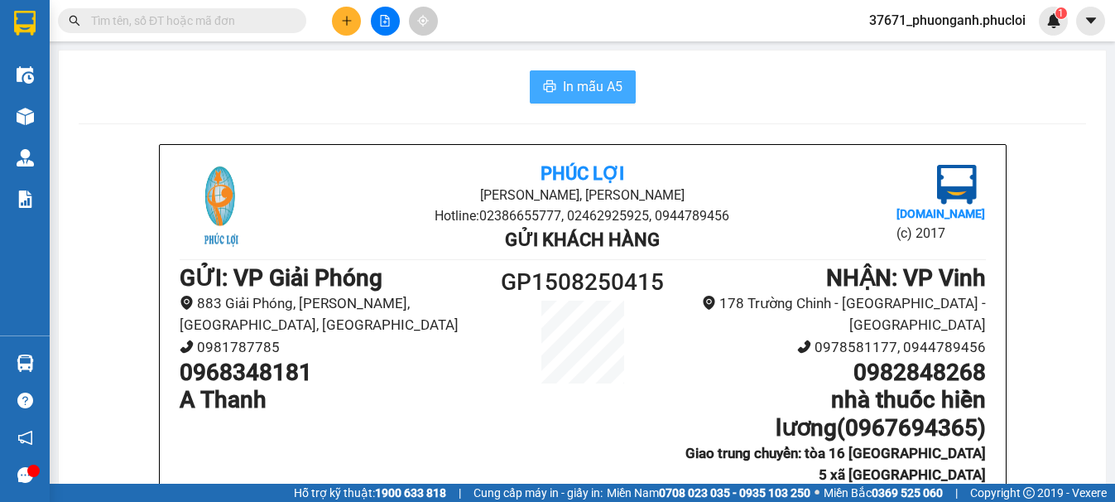
click at [592, 89] on span "In mẫu A5" at bounding box center [593, 86] width 60 height 21
